Goal: Task Accomplishment & Management: Manage account settings

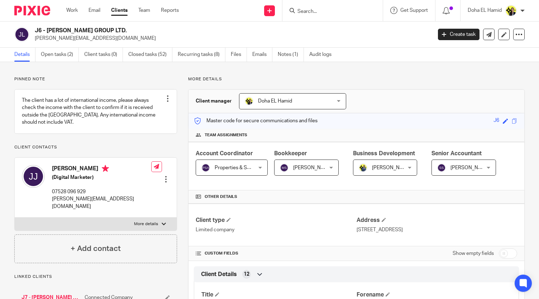
click at [324, 10] on input "Search" at bounding box center [329, 12] width 64 height 6
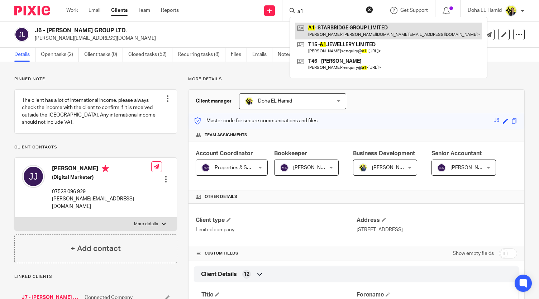
type input "a1"
click at [314, 34] on link at bounding box center [388, 31] width 186 height 16
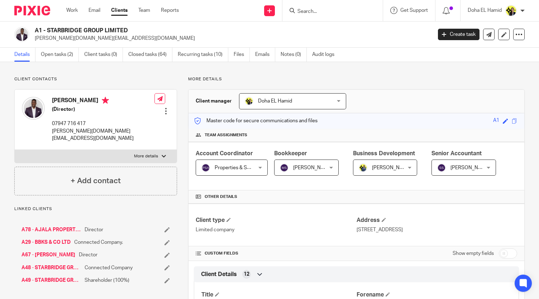
click at [308, 9] on input "Search" at bounding box center [329, 12] width 64 height 6
type input "c22"
click at [327, 30] on link at bounding box center [355, 31] width 121 height 16
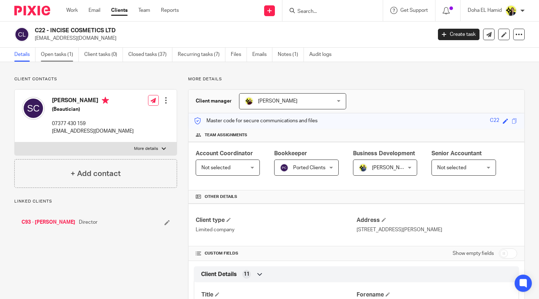
click at [76, 56] on link "Open tasks (1)" at bounding box center [60, 55] width 38 height 14
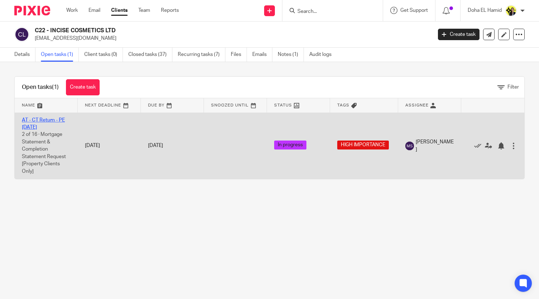
click at [37, 121] on link "AT - CT Return - PE 30-09-2025" at bounding box center [43, 124] width 43 height 12
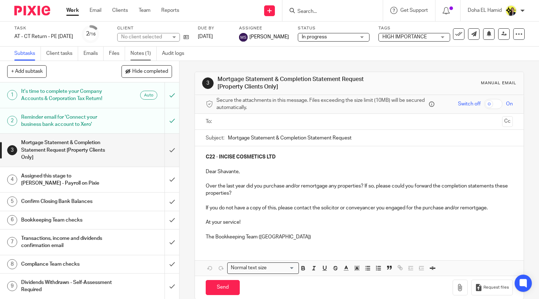
click at [138, 51] on link "Notes (1)" at bounding box center [143, 54] width 26 height 14
click at [139, 54] on link "Notes (1)" at bounding box center [143, 54] width 26 height 14
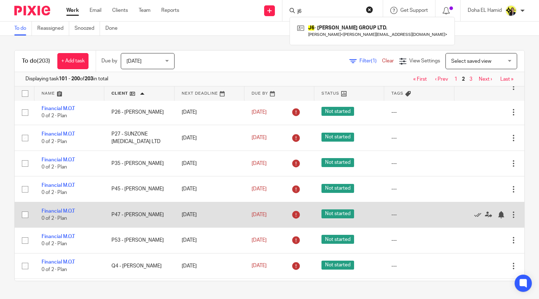
scroll to position [1474, 0]
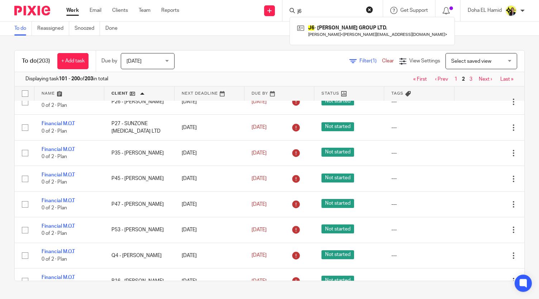
click at [469, 78] on link "3" at bounding box center [470, 79] width 3 height 5
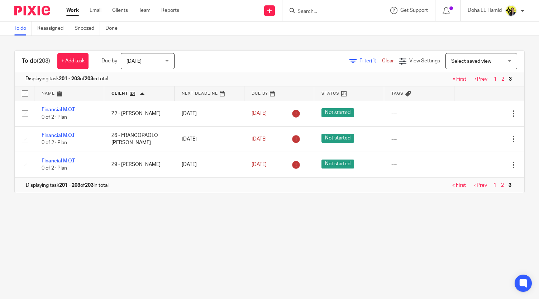
click at [359, 59] on span "Filter (1)" at bounding box center [370, 60] width 23 height 5
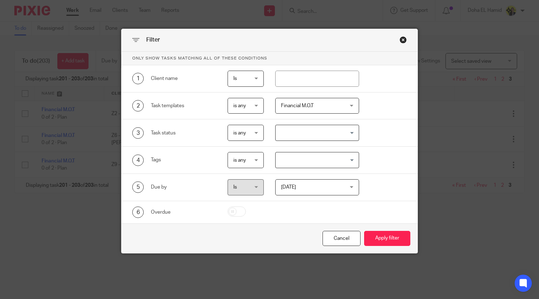
click at [299, 104] on span "Financial M.O.T" at bounding box center [297, 105] width 33 height 5
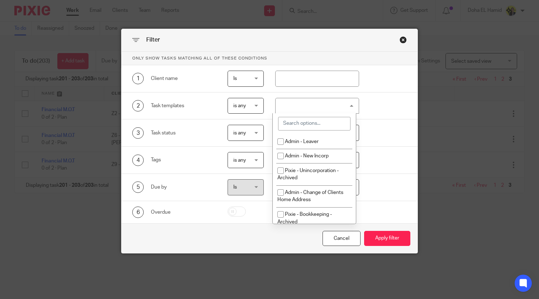
click at [299, 104] on div "Financial M.O.T" at bounding box center [317, 106] width 84 height 16
click at [0, 0] on span "Financial M.O.T" at bounding box center [0, 0] width 0 height 0
click at [297, 128] on input "search" at bounding box center [314, 124] width 72 height 14
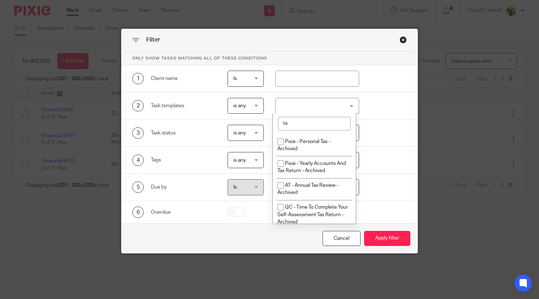
type input "t"
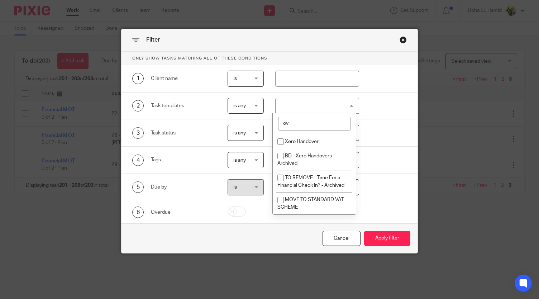
type input "o"
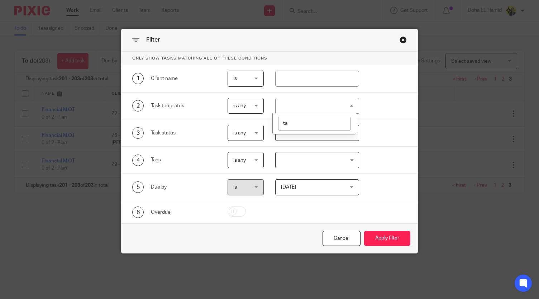
type input "t"
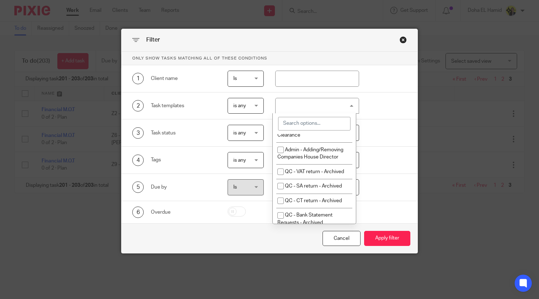
scroll to position [896, 0]
click at [310, 124] on input "search" at bounding box center [314, 124] width 72 height 14
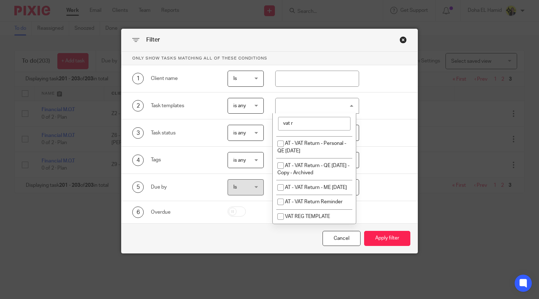
scroll to position [78, 0]
type input "vat re"
click at [293, 214] on span "VAT REG TEMPLATE" at bounding box center [307, 216] width 45 height 5
checkbox input "true"
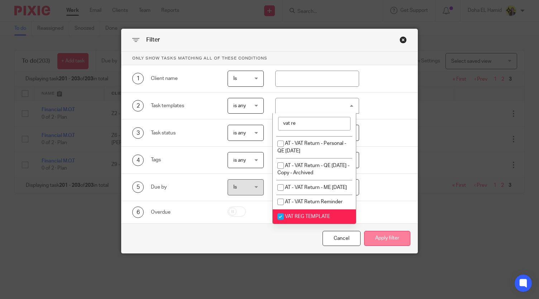
click at [393, 236] on button "Apply filter" at bounding box center [387, 238] width 46 height 15
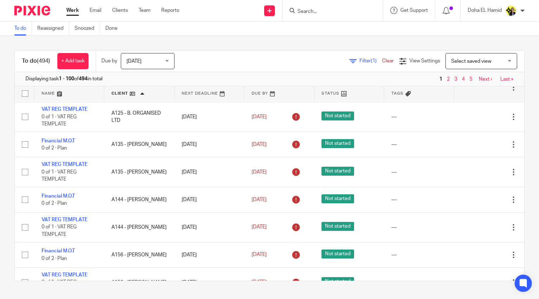
scroll to position [113, 0]
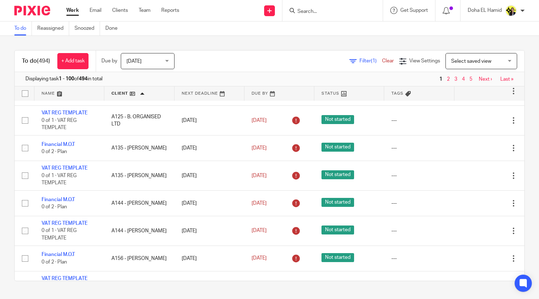
click at [363, 57] on div "Filter (1) Clear" at bounding box center [374, 61] width 50 height 8
click at [359, 60] on span "Filter (1)" at bounding box center [370, 60] width 23 height 5
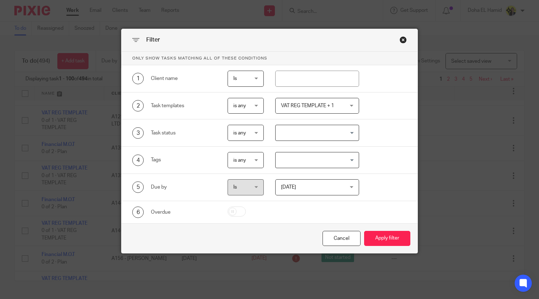
click at [324, 104] on span "VAT REG TEMPLATE + 1" at bounding box center [307, 105] width 53 height 5
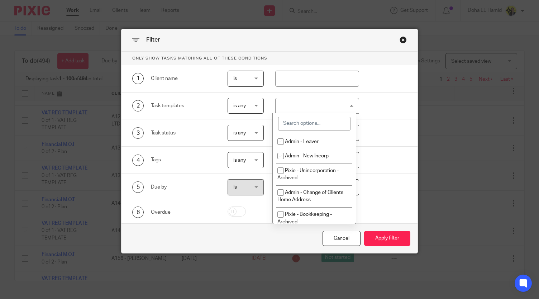
click at [308, 125] on input "search" at bounding box center [314, 124] width 72 height 14
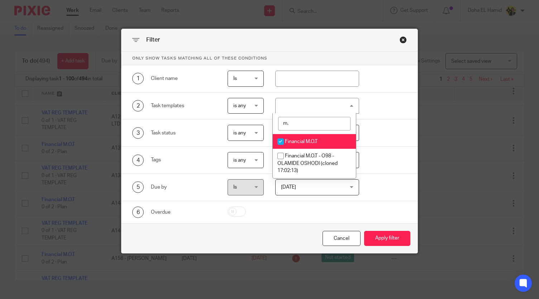
type input "m."
click at [300, 136] on li "Financial M.O.T" at bounding box center [314, 141] width 83 height 15
checkbox input "false"
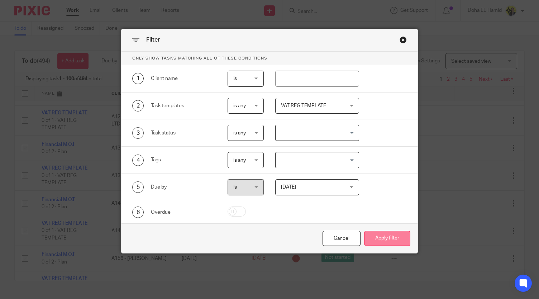
click at [392, 240] on button "Apply filter" at bounding box center [387, 238] width 46 height 15
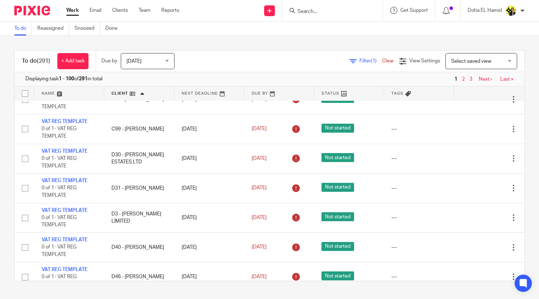
scroll to position [2779, 0]
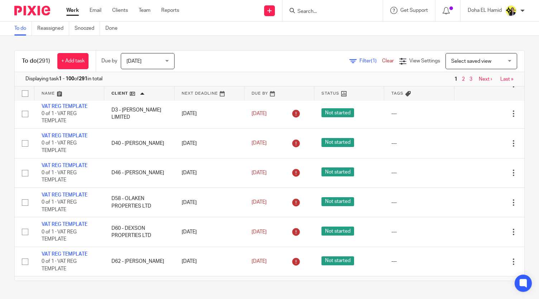
click at [461, 282] on link "2" at bounding box center [462, 284] width 3 height 5
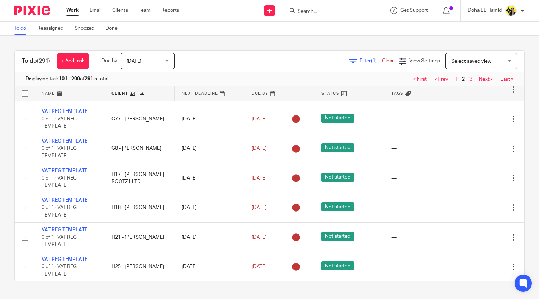
scroll to position [2779, 0]
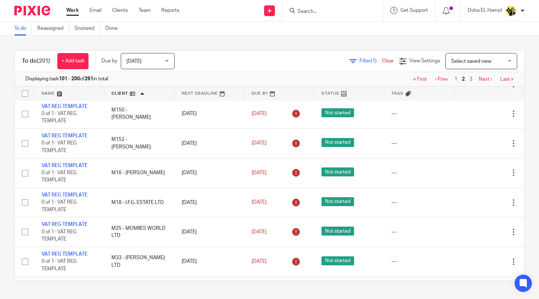
click at [467, 280] on span "3" at bounding box center [470, 284] width 6 height 9
click at [469, 282] on link "3" at bounding box center [470, 284] width 3 height 5
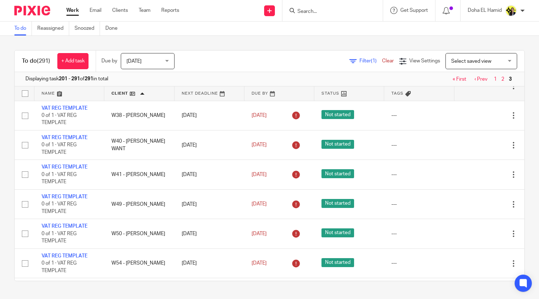
scroll to position [2515, 0]
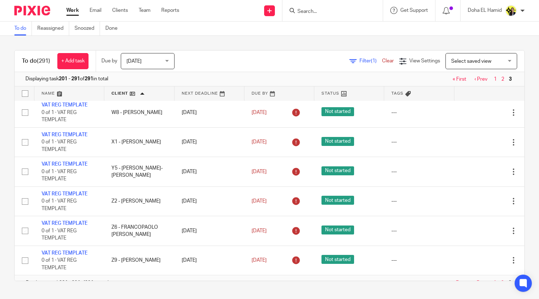
click at [359, 59] on span "Filter (1)" at bounding box center [370, 60] width 23 height 5
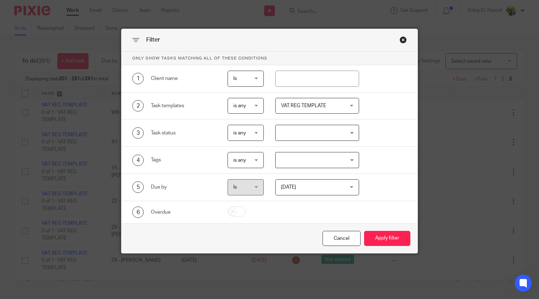
click at [295, 113] on div "VAT REG TEMPLATE" at bounding box center [317, 106] width 84 height 16
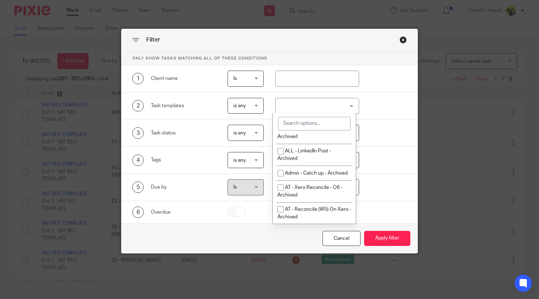
scroll to position [1576, 0]
click at [298, 122] on input "search" at bounding box center [314, 124] width 72 height 14
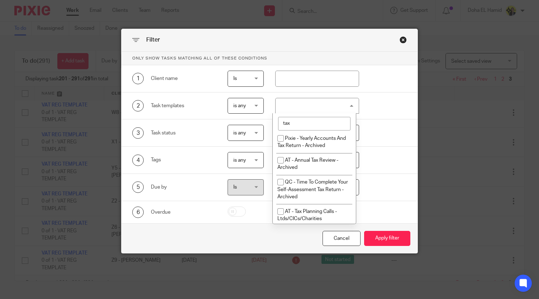
scroll to position [20, 0]
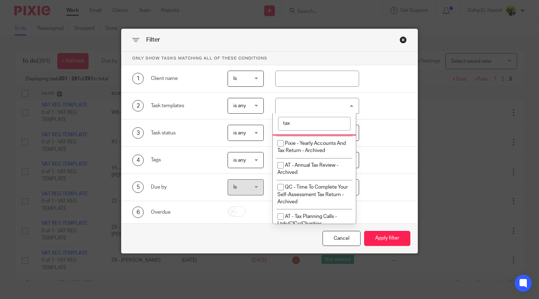
click at [296, 124] on input "tax" at bounding box center [314, 124] width 72 height 14
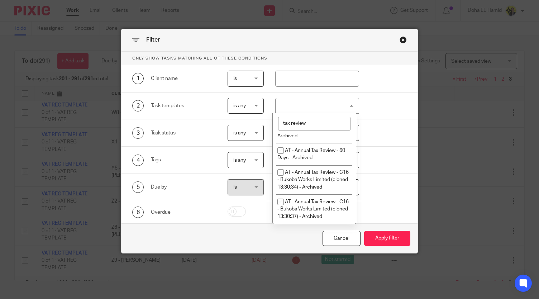
scroll to position [13, 0]
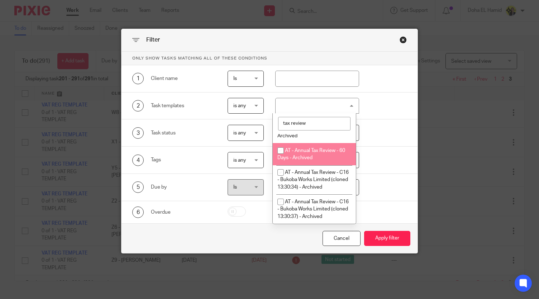
type input "tax review"
click at [281, 152] on input "checkbox" at bounding box center [281, 151] width 14 height 14
checkbox input "true"
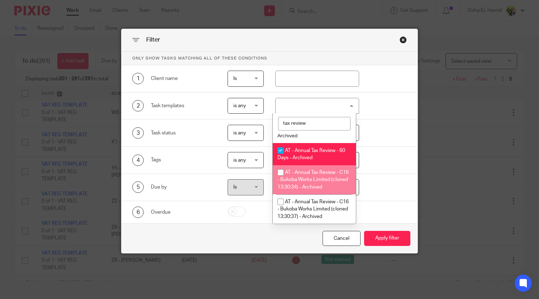
click at [283, 167] on input "checkbox" at bounding box center [281, 173] width 14 height 14
checkbox input "true"
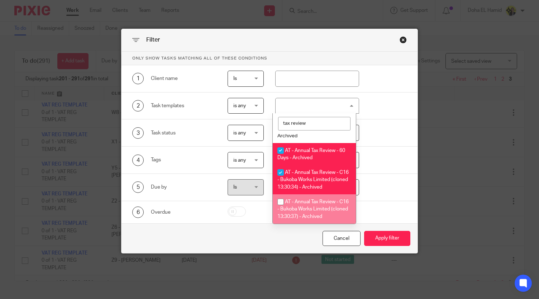
click at [283, 201] on input "checkbox" at bounding box center [281, 202] width 14 height 14
checkbox input "true"
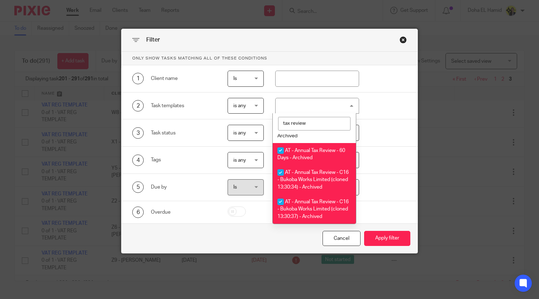
drag, startPoint x: 354, startPoint y: 181, endPoint x: 307, endPoint y: 123, distance: 75.2
click at [307, 123] on input "tax review" at bounding box center [314, 124] width 72 height 14
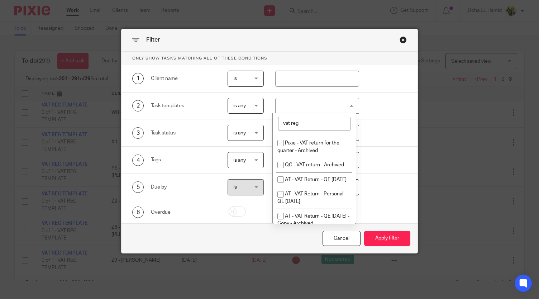
scroll to position [0, 0]
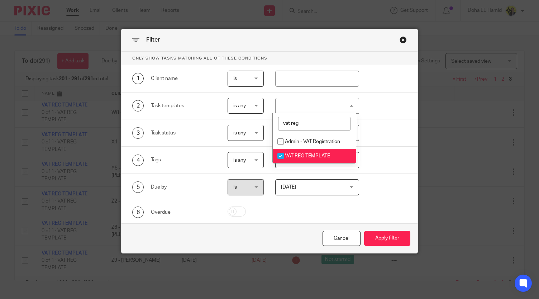
type input "vat reg"
click at [281, 156] on input "checkbox" at bounding box center [281, 156] width 14 height 14
checkbox input "false"
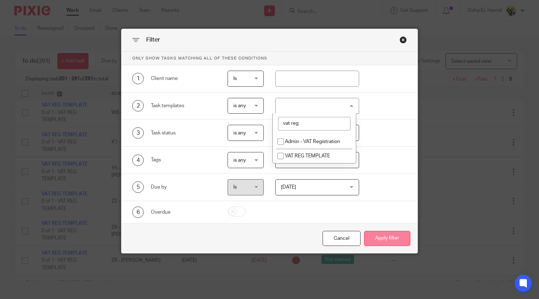
click at [388, 237] on button "Apply filter" at bounding box center [387, 238] width 46 height 15
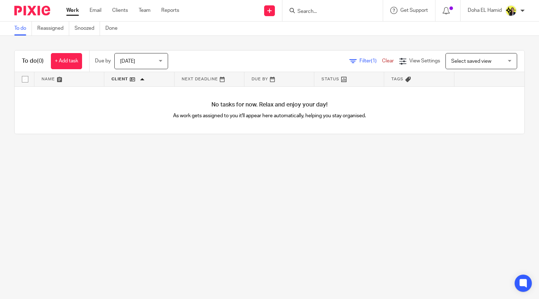
click at [359, 61] on span "Filter (1)" at bounding box center [370, 60] width 23 height 5
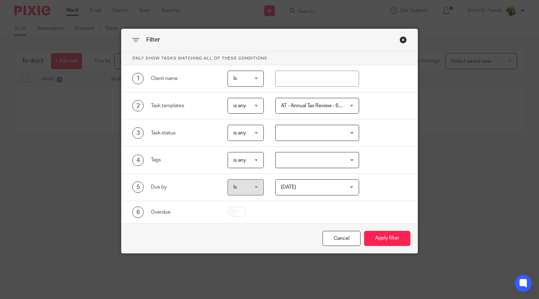
click at [331, 106] on span "AT - Annual Tax Review - 60 Days - Archived + 2" at bounding box center [333, 105] width 104 height 5
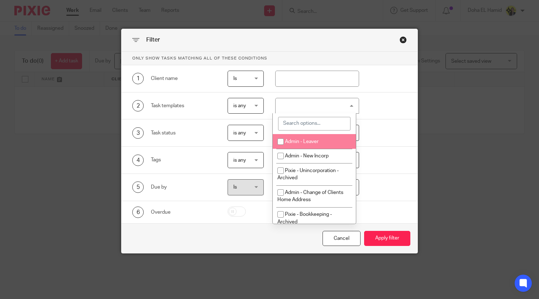
click at [299, 123] on input "search" at bounding box center [314, 124] width 72 height 14
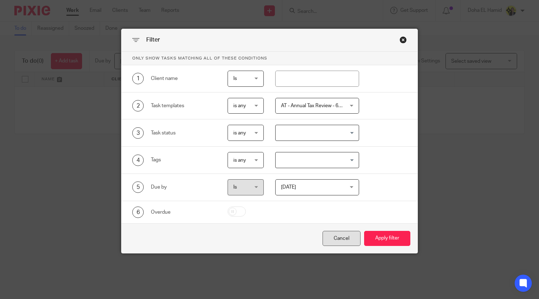
click at [334, 233] on div "Cancel" at bounding box center [341, 238] width 38 height 15
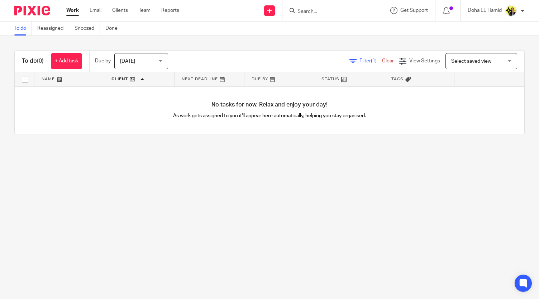
click at [382, 60] on link "Clear" at bounding box center [388, 60] width 12 height 5
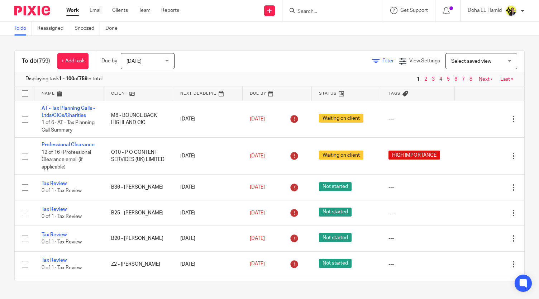
click at [382, 61] on span "Filter" at bounding box center [387, 60] width 11 height 5
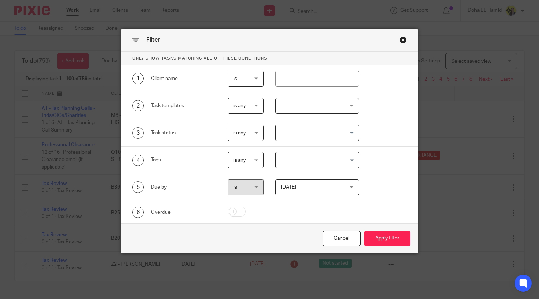
click at [277, 105] on div at bounding box center [317, 106] width 84 height 16
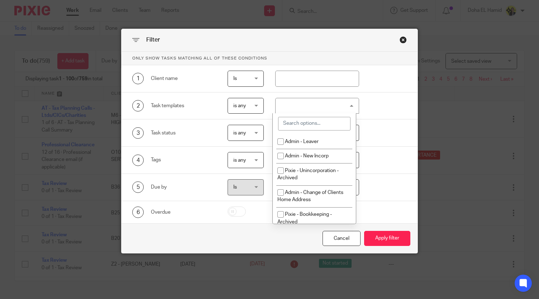
click at [277, 105] on div at bounding box center [317, 106] width 84 height 16
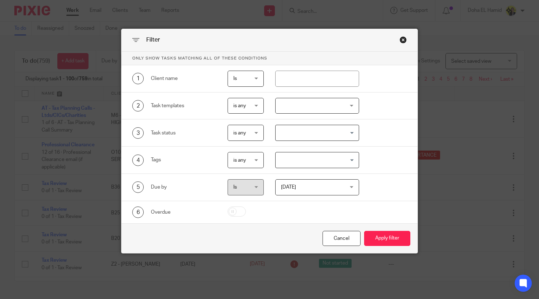
click at [277, 105] on div at bounding box center [317, 106] width 84 height 16
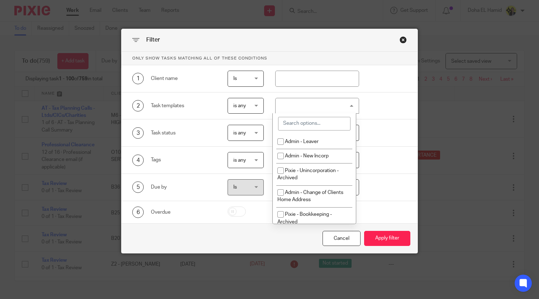
click at [292, 128] on input "search" at bounding box center [314, 124] width 72 height 14
type input "r"
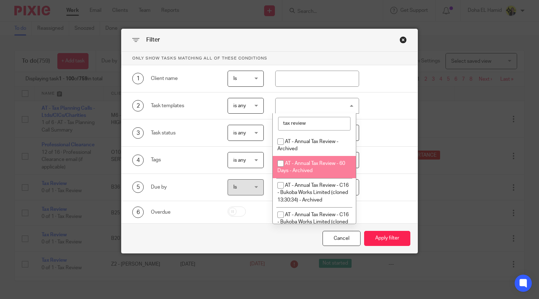
type input "tax review"
drag, startPoint x: 356, startPoint y: 173, endPoint x: 352, endPoint y: 202, distance: 29.0
click at [352, 202] on div "tax review AT - Annual Tax Review - Archived AT - Annual Tax Review - 60 Days -…" at bounding box center [314, 168] width 84 height 111
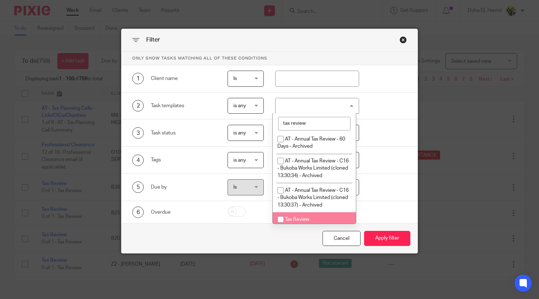
click at [326, 216] on li "Tax Review" at bounding box center [314, 219] width 83 height 15
checkbox input "true"
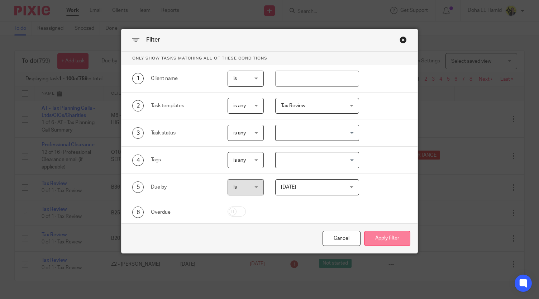
click at [375, 237] on button "Apply filter" at bounding box center [387, 238] width 46 height 15
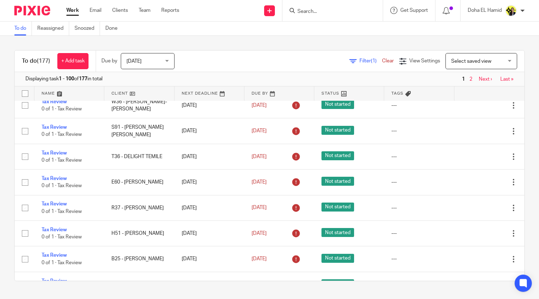
scroll to position [2390, 0]
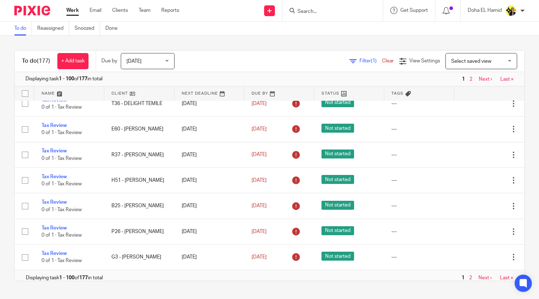
click at [469, 275] on link "2" at bounding box center [470, 277] width 3 height 5
click at [467, 274] on span "2" at bounding box center [470, 277] width 6 height 9
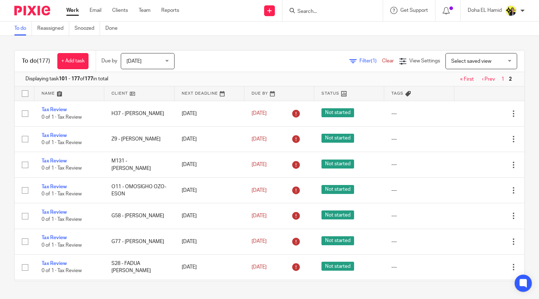
click at [69, 8] on link "Work" at bounding box center [72, 10] width 13 height 7
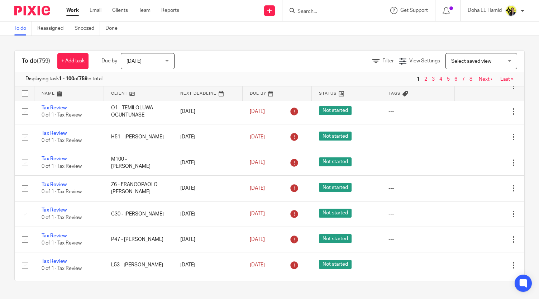
scroll to position [226, 0]
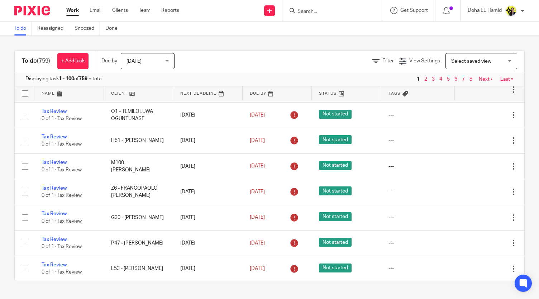
click at [305, 10] on input "Search" at bounding box center [329, 12] width 64 height 6
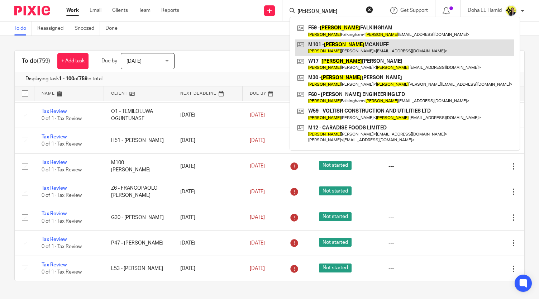
type input "craig"
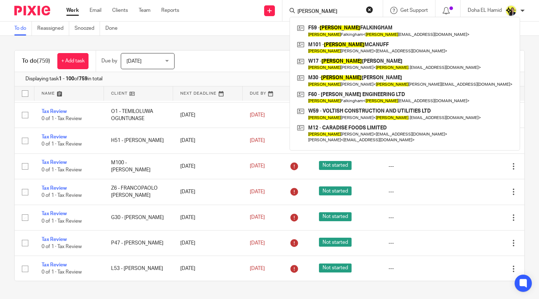
click at [48, 46] on div "To do (759) + Add task Due by Today Today Today Tomorrow This week Next week Th…" at bounding box center [269, 165] width 539 height 259
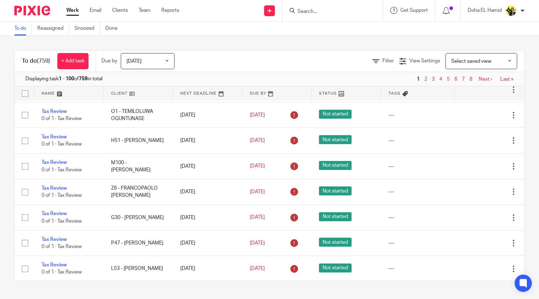
click at [469, 81] on link "8" at bounding box center [470, 79] width 3 height 5
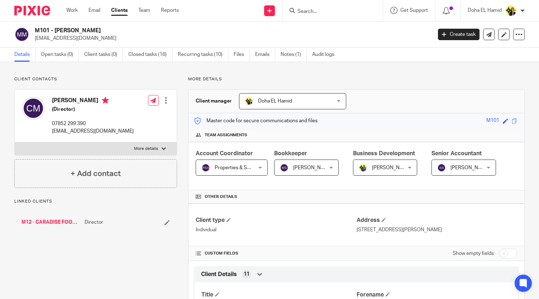
click at [61, 225] on link "M12 - CARADISE FOODS LIMITED" at bounding box center [50, 222] width 59 height 7
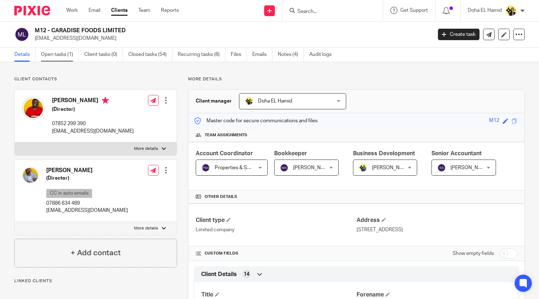
click at [59, 57] on link "Open tasks (1)" at bounding box center [60, 55] width 38 height 14
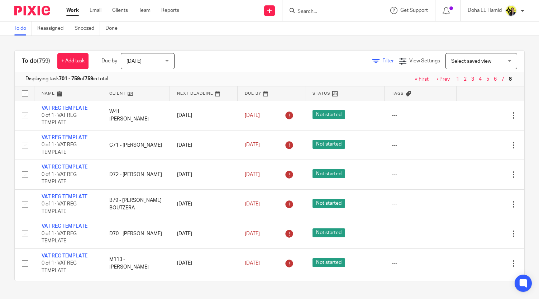
click at [372, 62] on link "Filter" at bounding box center [382, 60] width 21 height 5
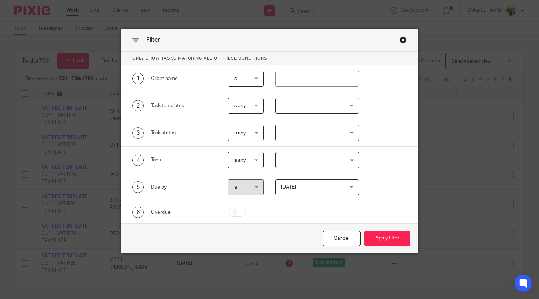
click at [283, 104] on div at bounding box center [317, 106] width 84 height 16
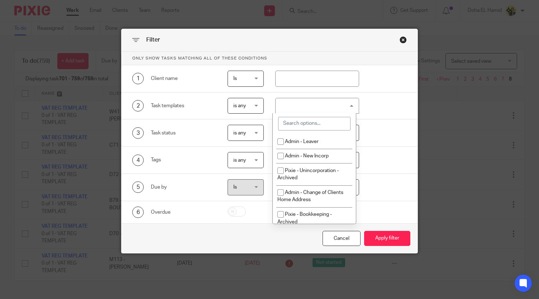
click at [292, 124] on input "search" at bounding box center [314, 124] width 72 height 14
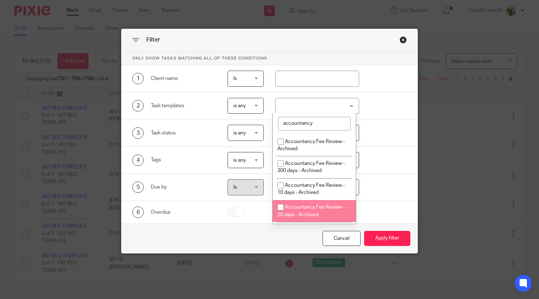
type input "accountancy"
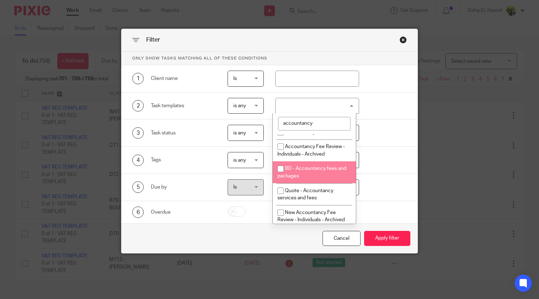
scroll to position [157, 0]
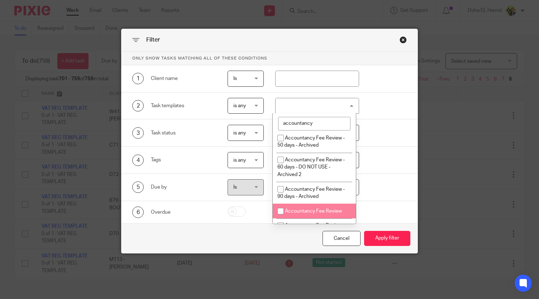
click at [325, 210] on span "Accountancy Fee Review" at bounding box center [313, 211] width 57 height 5
checkbox input "true"
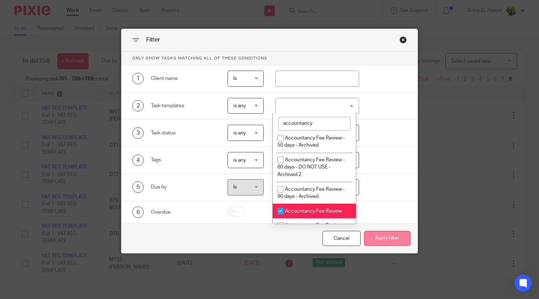
click at [382, 242] on button "Apply filter" at bounding box center [387, 238] width 46 height 15
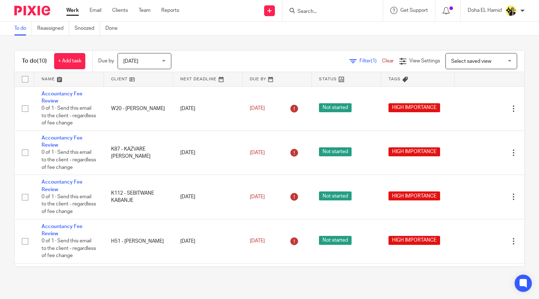
click at [69, 10] on link "Work" at bounding box center [72, 10] width 13 height 7
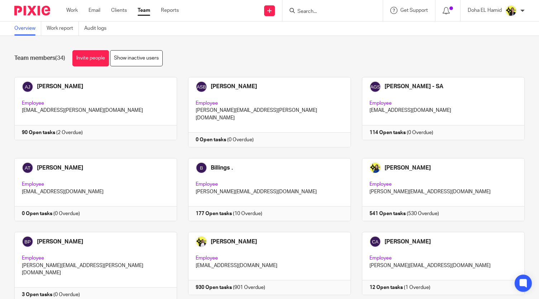
click at [312, 9] on input "Search" at bounding box center [329, 12] width 64 height 6
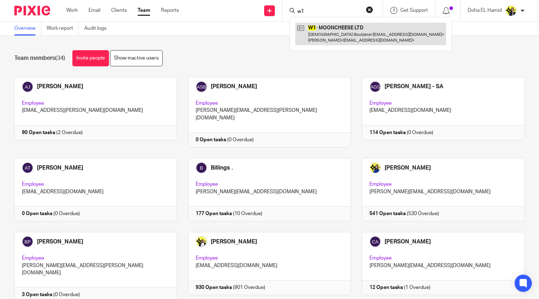
type input "w1"
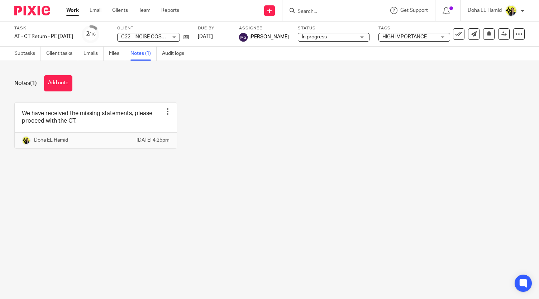
click at [305, 13] on input "Search" at bounding box center [329, 12] width 64 height 6
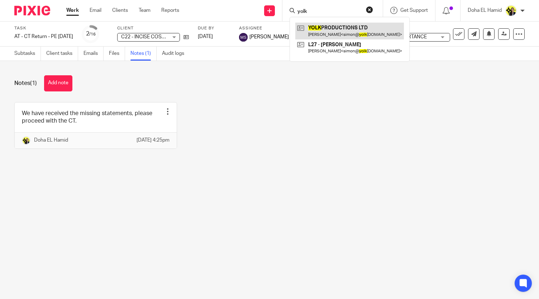
type input "yolk"
click at [326, 30] on link at bounding box center [349, 31] width 109 height 16
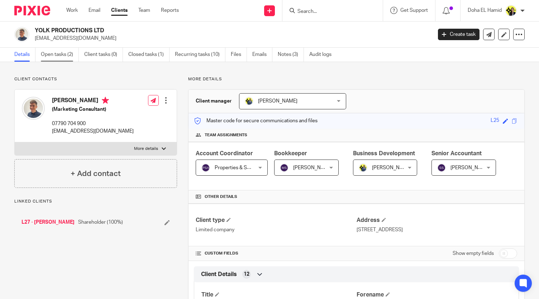
click at [66, 53] on link "Open tasks (2)" at bounding box center [60, 55] width 38 height 14
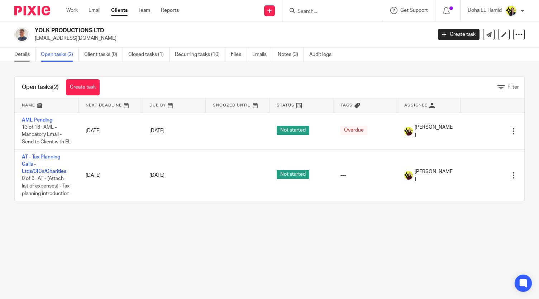
click at [21, 52] on link "Details" at bounding box center [24, 55] width 21 height 14
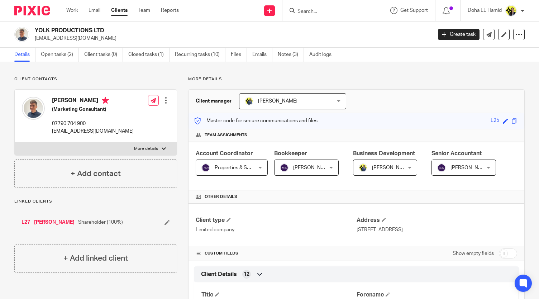
click at [312, 15] on form at bounding box center [335, 10] width 76 height 9
click at [312, 11] on input "Search" at bounding box center [329, 12] width 64 height 6
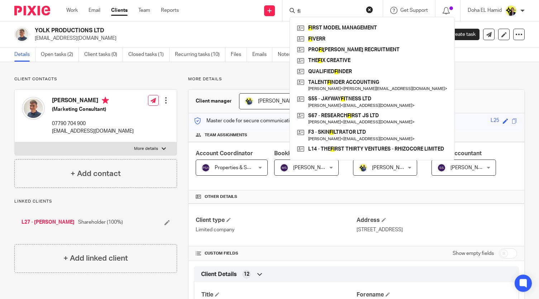
type input "f"
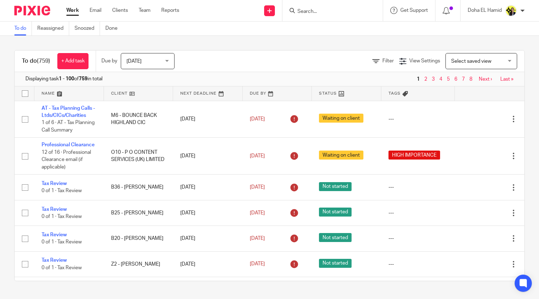
click at [424, 78] on link "2" at bounding box center [425, 79] width 3 height 5
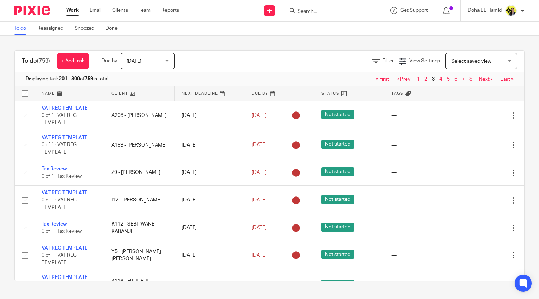
click at [305, 10] on input "Search" at bounding box center [329, 12] width 64 height 6
type input "b"
type input "n29"
click at [142, 14] on link "Team" at bounding box center [145, 10] width 12 height 7
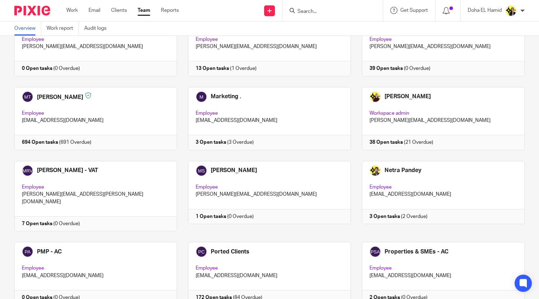
scroll to position [287, 0]
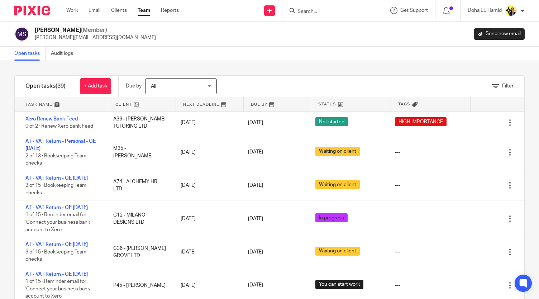
drag, startPoint x: 507, startPoint y: 135, endPoint x: 509, endPoint y: 140, distance: 5.8
click at [509, 140] on div "Xero Renew Bank Feed 0 of 2 · Renew Xero Bank Feed A36 - SAM TUTORING LTD 15 Oc…" at bounding box center [269, 209] width 509 height 194
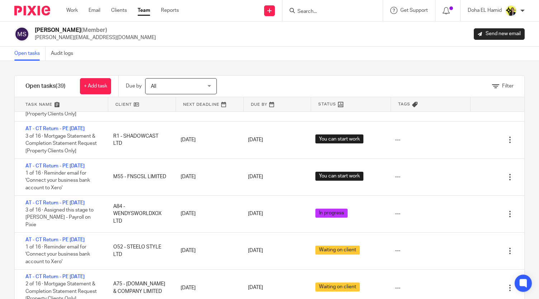
scroll to position [1114, 0]
drag, startPoint x: 513, startPoint y: 276, endPoint x: 512, endPoint y: 269, distance: 7.0
click at [512, 269] on div "Open tasks (39) + Add task Due by All All Today Tomorrow This week Next week Th…" at bounding box center [269, 190] width 510 height 231
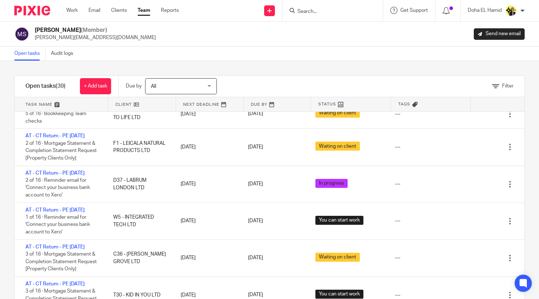
scroll to position [0, 0]
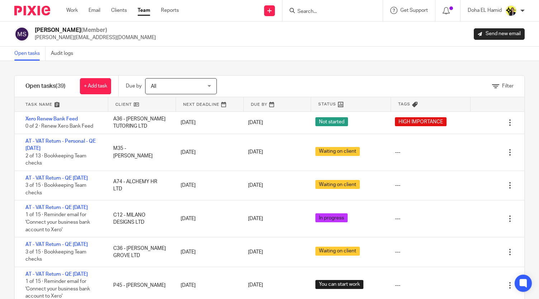
click at [310, 14] on input "Search" at bounding box center [329, 12] width 64 height 6
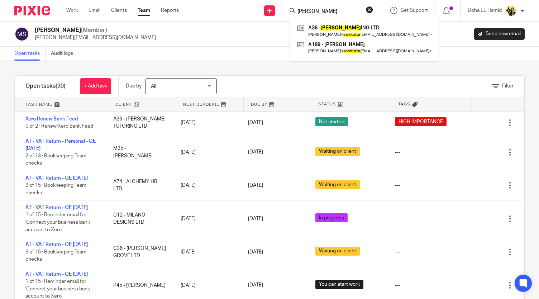
type input "sam tutor"
click at [135, 58] on div "Open tasks Audit logs" at bounding box center [269, 54] width 539 height 14
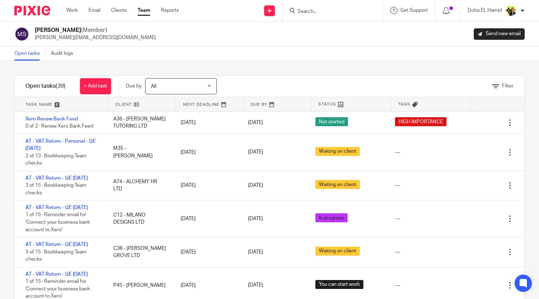
click at [140, 14] on link "Team" at bounding box center [144, 10] width 13 height 7
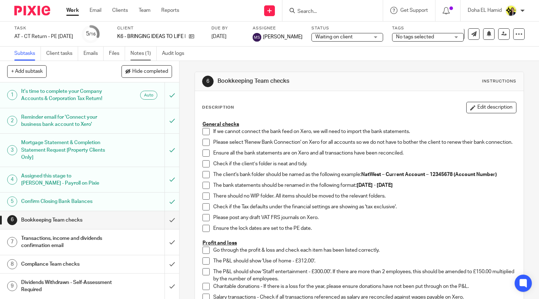
click at [138, 53] on link "Notes (1)" at bounding box center [143, 54] width 26 height 14
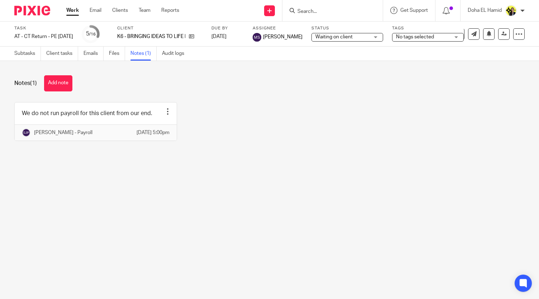
click at [172, 83] on div "Notes (1) Add note" at bounding box center [269, 83] width 510 height 16
click at [190, 118] on div "We do not run payroll for this client from our end. Edit note Delete note [PERS…" at bounding box center [263, 126] width 521 height 49
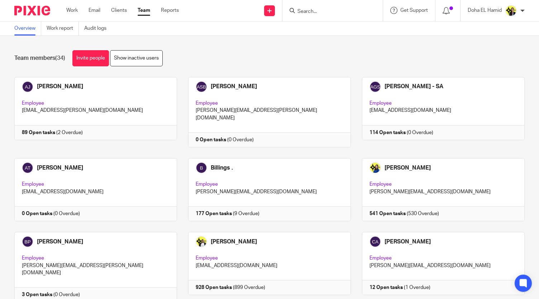
scroll to position [654, 0]
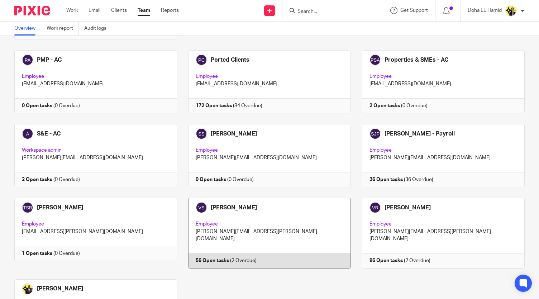
click at [262, 198] on link at bounding box center [264, 233] width 174 height 70
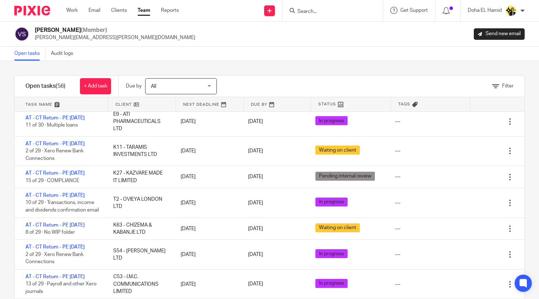
scroll to position [202, 0]
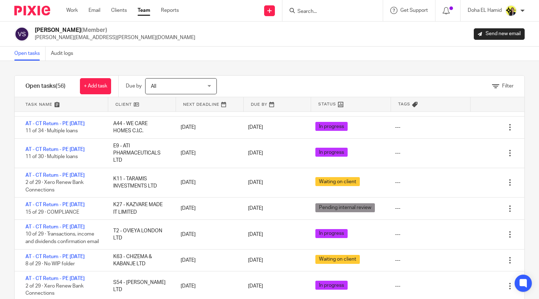
drag, startPoint x: 517, startPoint y: 148, endPoint x: 517, endPoint y: 156, distance: 8.2
click at [517, 156] on div "Filter tasks Only show tasks matching all of these conditions 1 Client name Is …" at bounding box center [269, 180] width 539 height 238
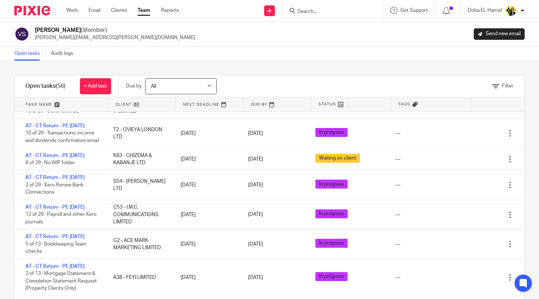
scroll to position [305, 0]
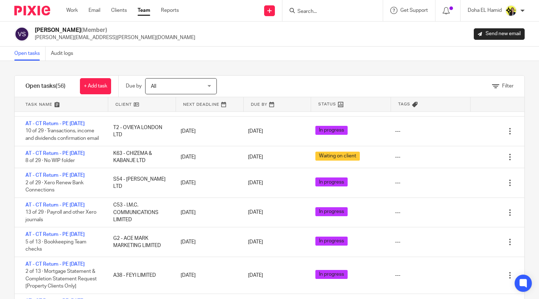
click at [368, 77] on div "Filter" at bounding box center [380, 86] width 290 height 21
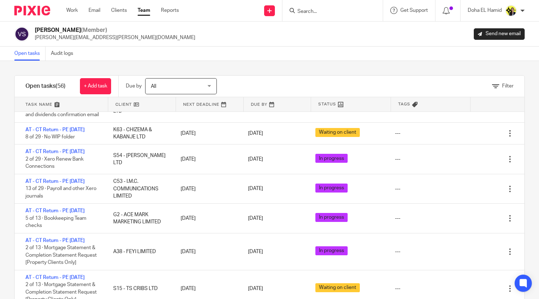
scroll to position [259, 0]
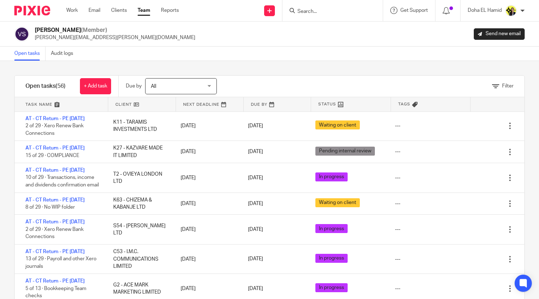
click at [325, 9] on input "Search" at bounding box center [329, 12] width 64 height 6
type input "c22"
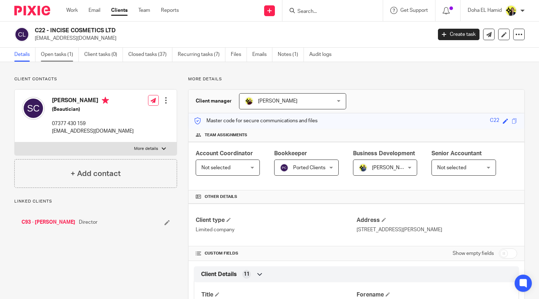
drag, startPoint x: 0, startPoint y: 0, endPoint x: 50, endPoint y: 54, distance: 73.5
click at [50, 54] on link "Open tasks (1)" at bounding box center [60, 55] width 38 height 14
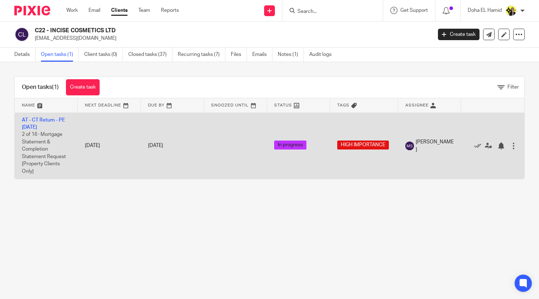
click at [38, 122] on td "AT - CT Return - PE [DATE] 2 of 16 · Mortgage Statement & Completion Statement …" at bounding box center [46, 146] width 63 height 66
click at [38, 124] on td "AT - CT Return - PE [DATE] 2 of 16 · Mortgage Statement & Completion Statement …" at bounding box center [46, 146] width 63 height 66
click at [38, 125] on link "AT - CT Return - PE [DATE]" at bounding box center [43, 124] width 43 height 12
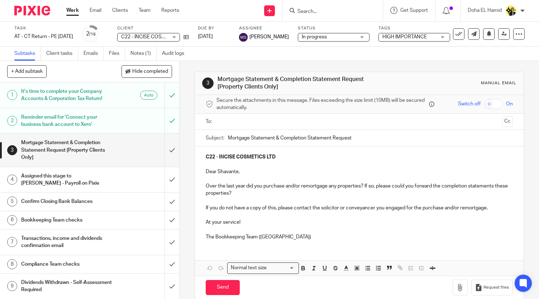
click at [305, 12] on input "Search" at bounding box center [329, 12] width 64 height 6
click at [317, 6] on div at bounding box center [332, 10] width 100 height 21
click at [305, 12] on input "Search" at bounding box center [329, 12] width 64 height 6
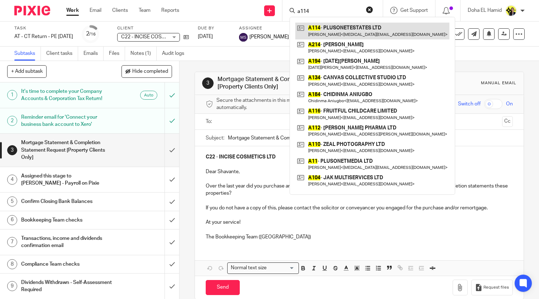
type input "a114"
click at [350, 27] on link at bounding box center [372, 31] width 154 height 16
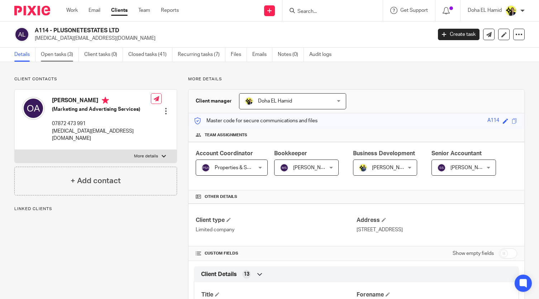
click at [59, 61] on link "Open tasks (3)" at bounding box center [60, 55] width 38 height 14
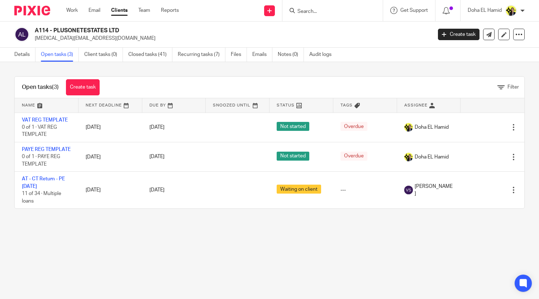
click at [300, 263] on main "A114 - PLUSONETESTATES LTD [MEDICAL_DATA][EMAIL_ADDRESS][DOMAIN_NAME] Create ta…" at bounding box center [269, 149] width 539 height 299
click at [305, 11] on input "Search" at bounding box center [329, 12] width 64 height 6
click at [306, 10] on input "c22" at bounding box center [329, 12] width 64 height 6
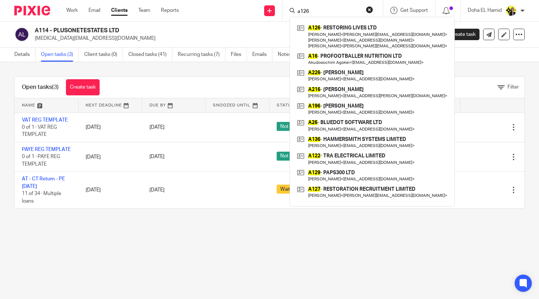
click at [308, 11] on input "a126" at bounding box center [329, 12] width 64 height 6
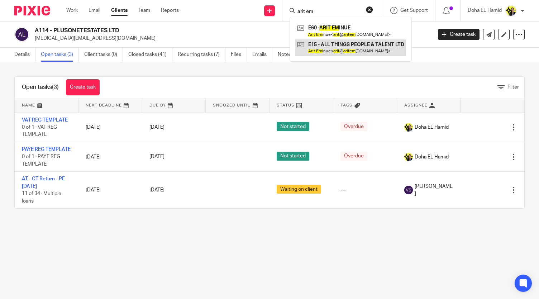
type input "arit em"
click at [353, 47] on link at bounding box center [350, 47] width 111 height 16
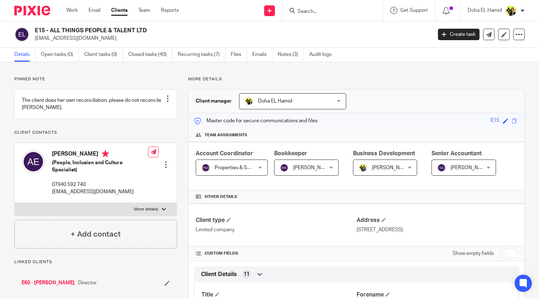
click at [130, 30] on h2 "E15 - ALL THINGS PEOPLE & TALENT LTD" at bounding box center [192, 31] width 314 height 8
copy div "E15 - ALL THINGS PEOPLE & TALENT LTD"
click at [321, 18] on div at bounding box center [332, 10] width 100 height 21
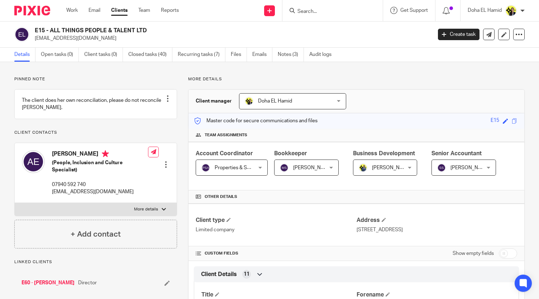
click at [319, 10] on input "Search" at bounding box center [329, 12] width 64 height 6
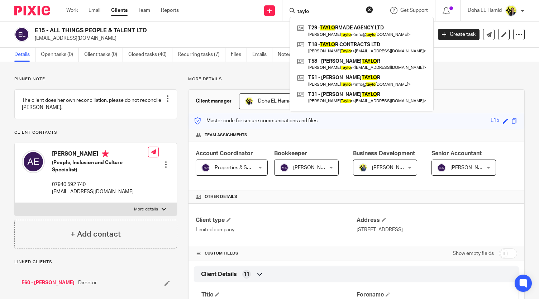
type input "taylo"
